Goal: Book appointment/travel/reservation

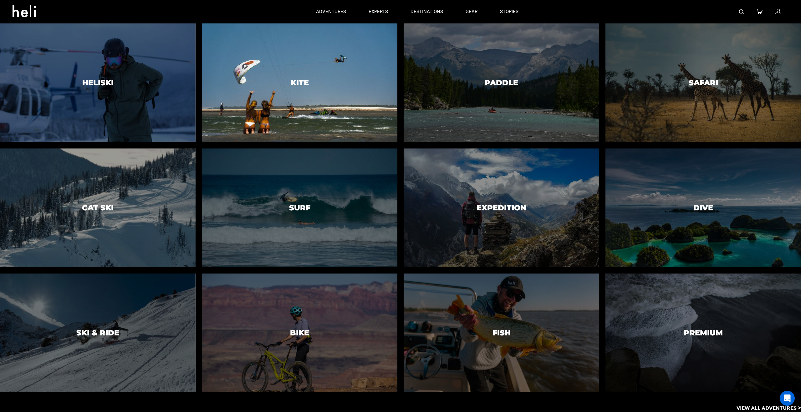
click at [321, 77] on div at bounding box center [300, 82] width 200 height 121
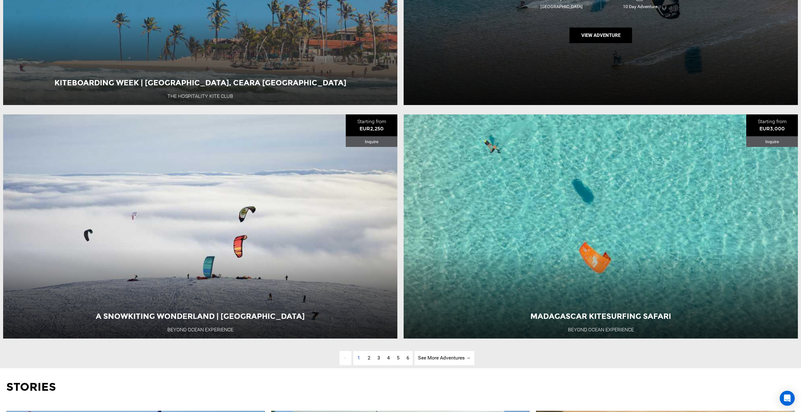
scroll to position [2622, 0]
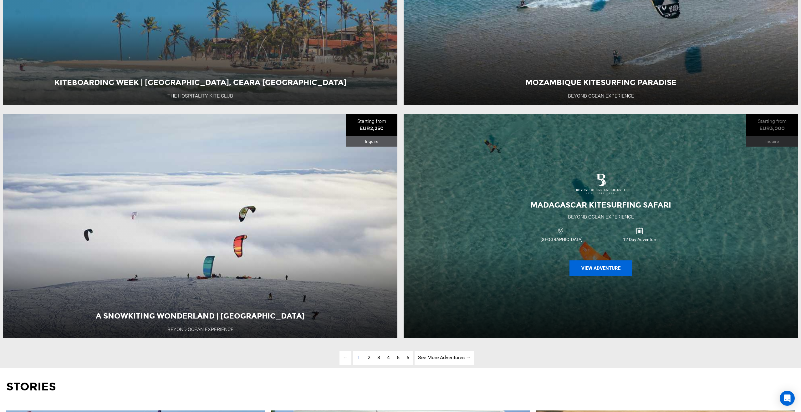
click at [601, 269] on button "View Adventure" at bounding box center [600, 269] width 63 height 16
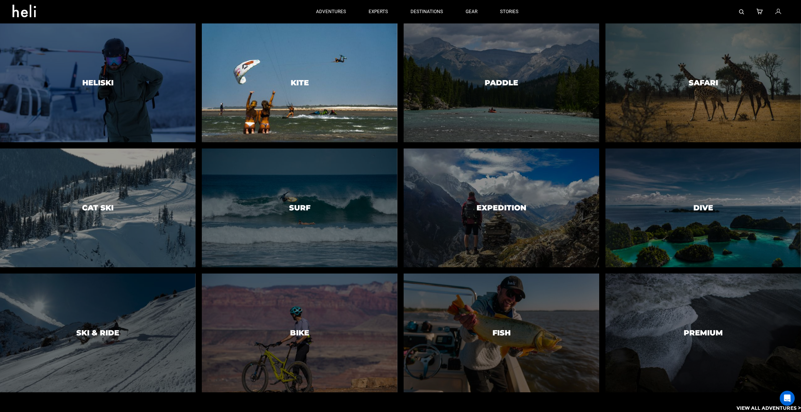
click at [314, 82] on div at bounding box center [300, 82] width 200 height 121
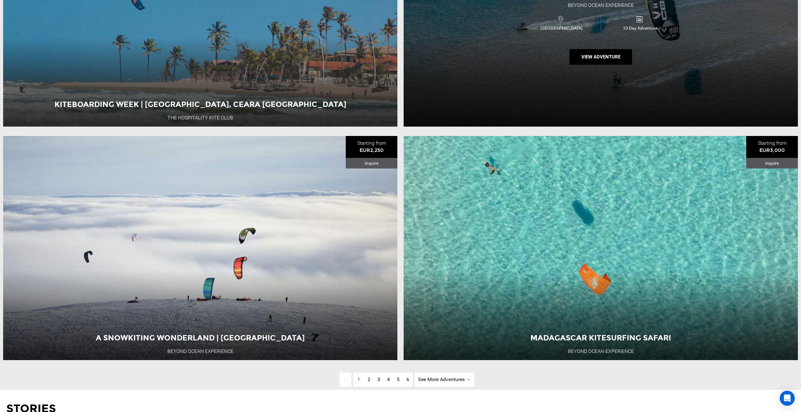
scroll to position [2609, 0]
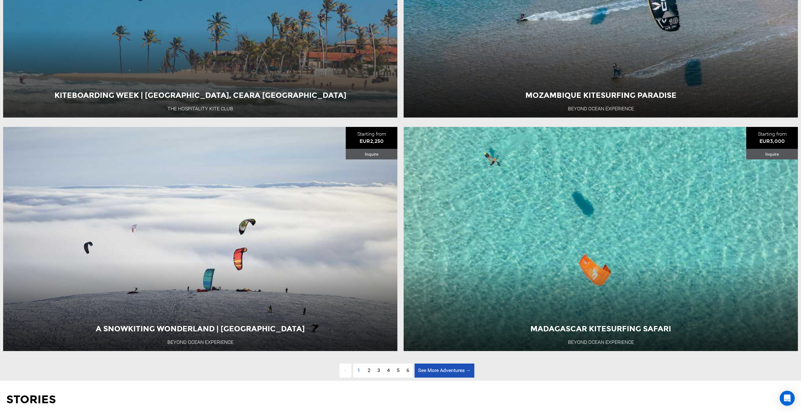
click at [429, 373] on link "See More Adventures → page" at bounding box center [445, 371] width 60 height 14
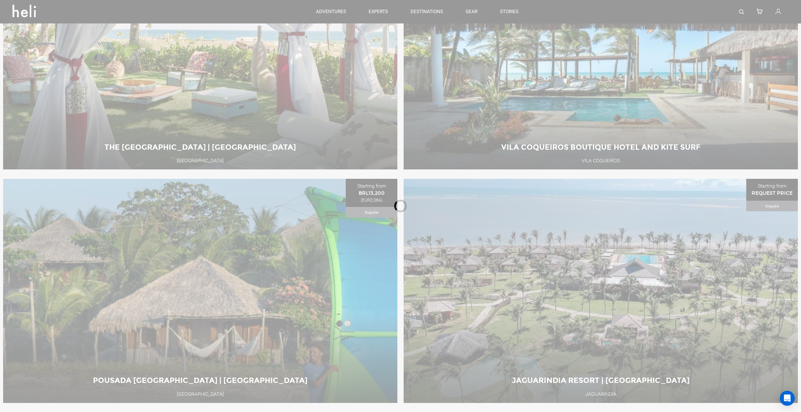
scroll to position [370, 0]
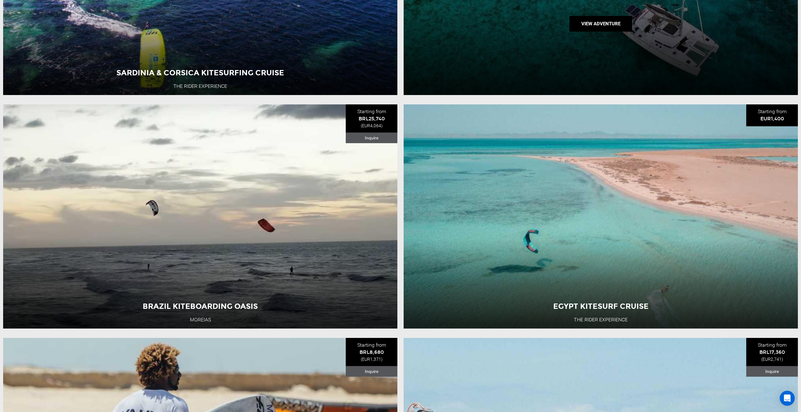
scroll to position [529, 0]
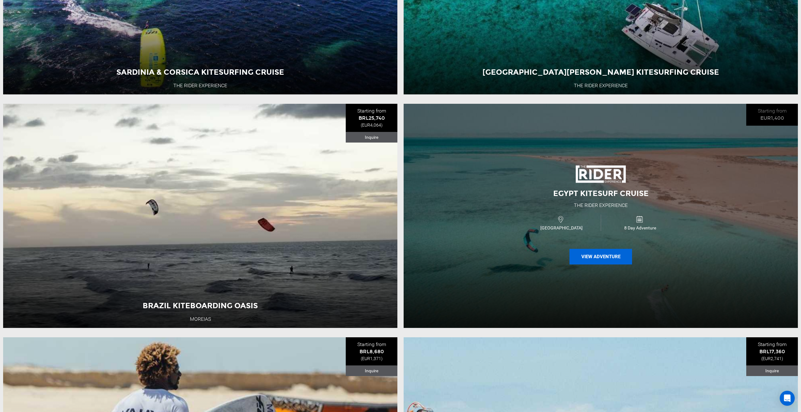
click at [606, 257] on button "View Adventure" at bounding box center [600, 257] width 63 height 16
